Goal: Task Accomplishment & Management: Use online tool/utility

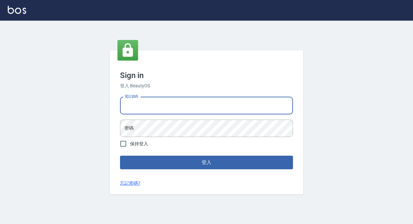
click at [137, 105] on input "電話號碼" at bounding box center [206, 105] width 173 height 17
type input "89729295"
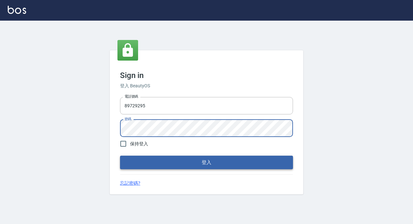
click at [208, 161] on button "登入" at bounding box center [206, 163] width 173 height 14
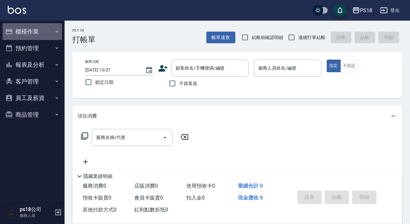
click at [23, 28] on button "櫃檯作業" at bounding box center [32, 31] width 59 height 17
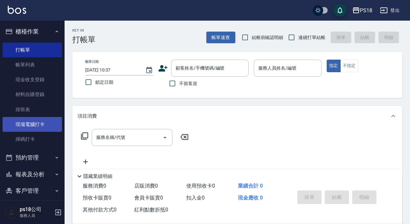
click at [38, 125] on link "現場電腦打卡" at bounding box center [32, 124] width 59 height 15
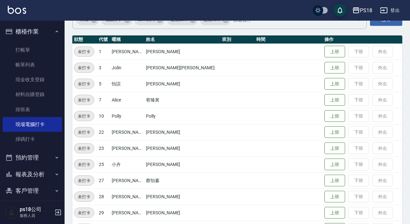
scroll to position [65, 0]
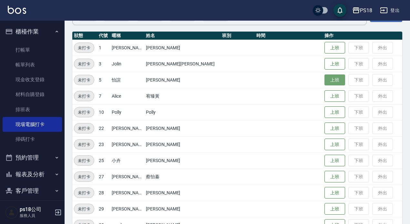
click at [324, 78] on button "上班" at bounding box center [334, 80] width 21 height 11
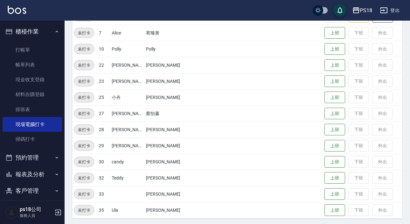
scroll to position [130, 0]
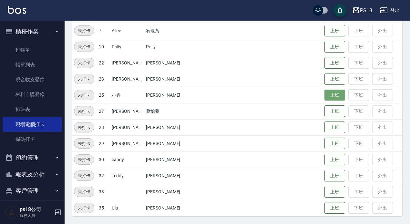
click at [324, 95] on button "上班" at bounding box center [334, 95] width 21 height 11
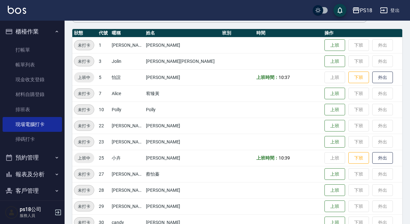
scroll to position [66, 0]
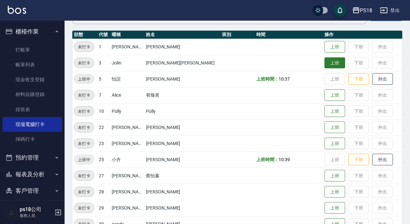
click at [324, 62] on button "上班" at bounding box center [334, 62] width 21 height 11
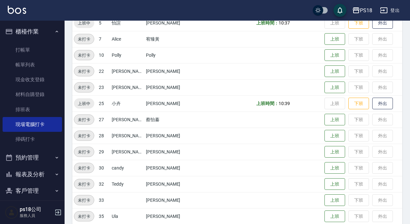
scroll to position [130, 0]
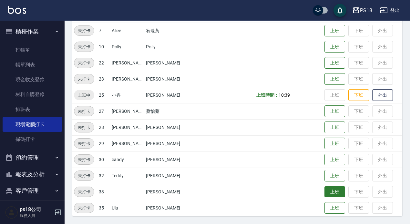
click at [324, 194] on button "上班" at bounding box center [334, 192] width 21 height 11
